Goal: Use online tool/utility: Utilize a website feature to perform a specific function

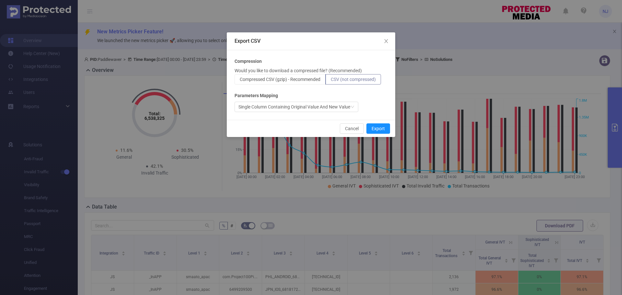
scroll to position [152, 0]
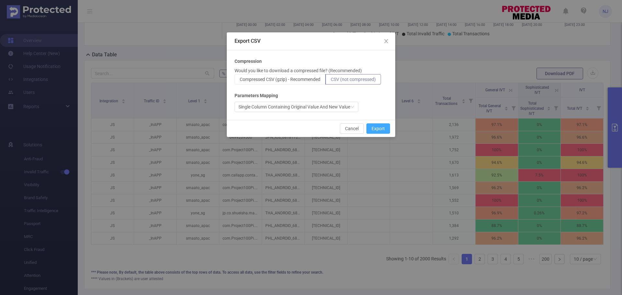
click at [378, 131] on button "Export" at bounding box center [378, 128] width 24 height 10
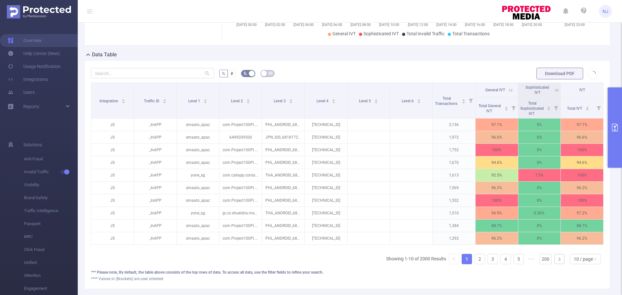
click at [586, 74] on span "Download PDF" at bounding box center [568, 73] width 62 height 5
click at [614, 107] on button "primary" at bounding box center [615, 127] width 14 height 80
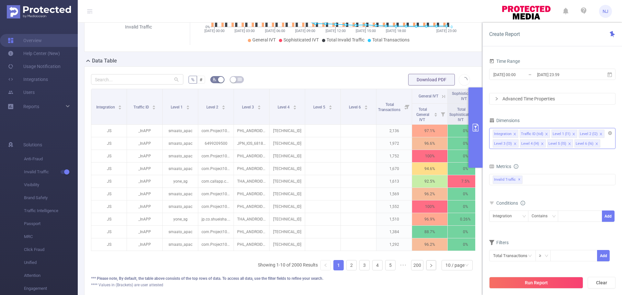
click at [604, 144] on div "Integration Traffic ID (tid) Level 1 (l1) Level 2 (l2) Level 3 (l3) Level 4 (l4…" at bounding box center [552, 138] width 126 height 21
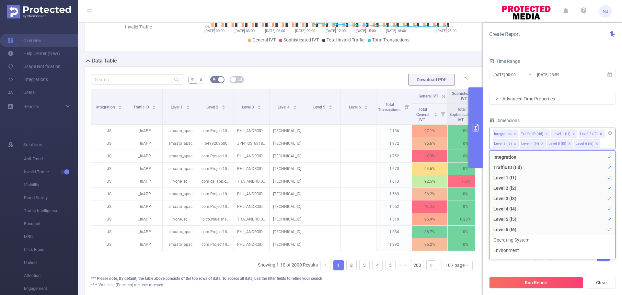
click at [600, 135] on icon "icon: close" at bounding box center [601, 134] width 2 height 2
click at [599, 135] on icon "icon: close" at bounding box center [600, 134] width 3 height 3
click at [517, 188] on li "Level 2 (l2)" at bounding box center [553, 188] width 126 height 10
click at [529, 220] on li "Level 5 (l5)" at bounding box center [553, 219] width 126 height 10
click at [529, 226] on li "Level 6 (l6)" at bounding box center [553, 230] width 126 height 10
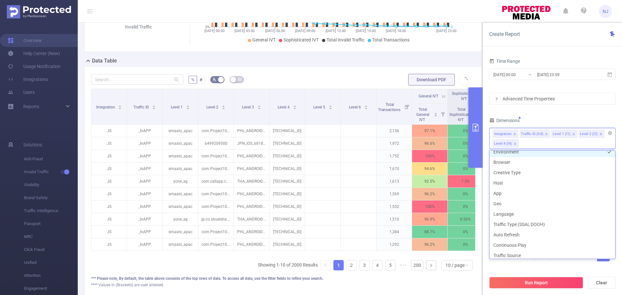
scroll to position [102, 0]
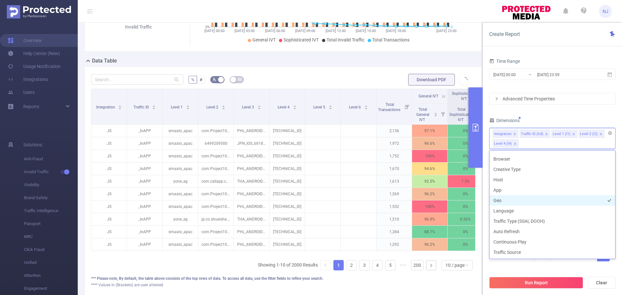
click at [526, 198] on li "Geo" at bounding box center [553, 200] width 126 height 10
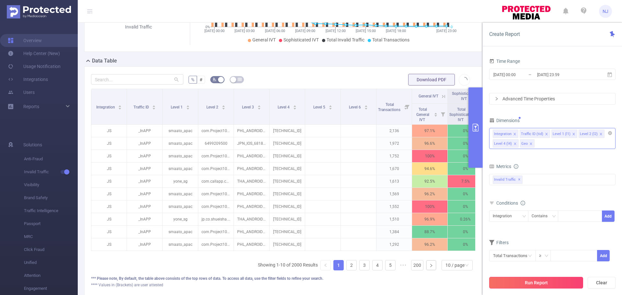
click at [527, 284] on button "Run Report" at bounding box center [536, 283] width 94 height 12
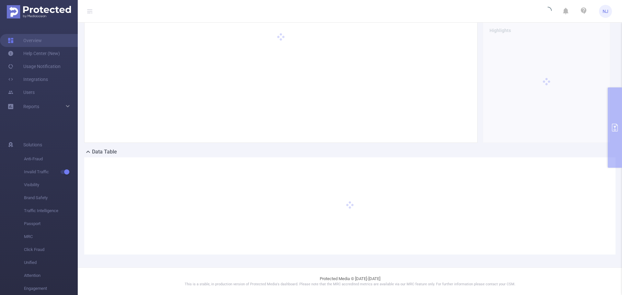
scroll to position [55, 0]
click at [456, 159] on div at bounding box center [349, 205] width 531 height 97
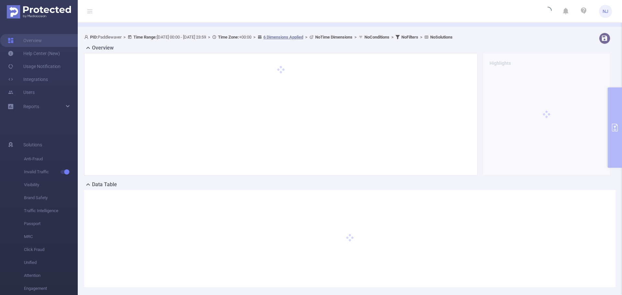
scroll to position [0, 0]
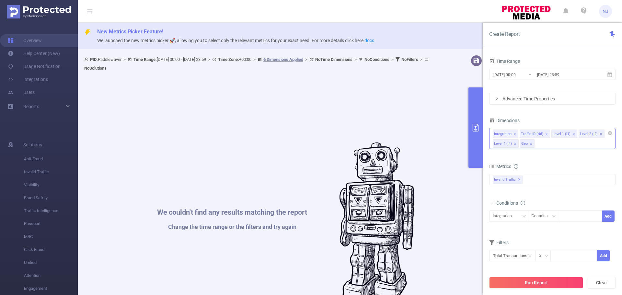
click at [560, 140] on div "Integration Traffic ID (tid) Level 1 (l1) Level 2 (l2) Level 4 (l4) Geo" at bounding box center [552, 138] width 126 height 21
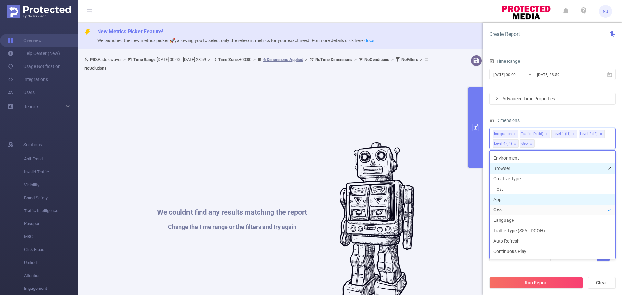
scroll to position [102, 0]
